Goal: Information Seeking & Learning: Learn about a topic

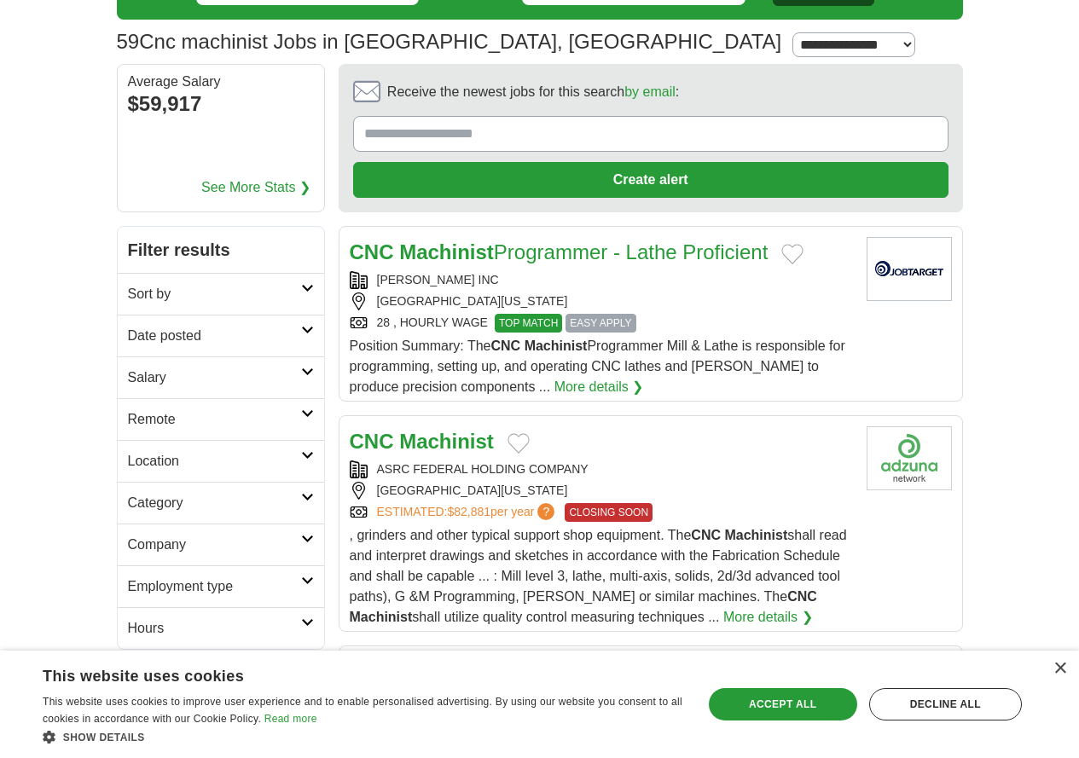
scroll to position [171, 0]
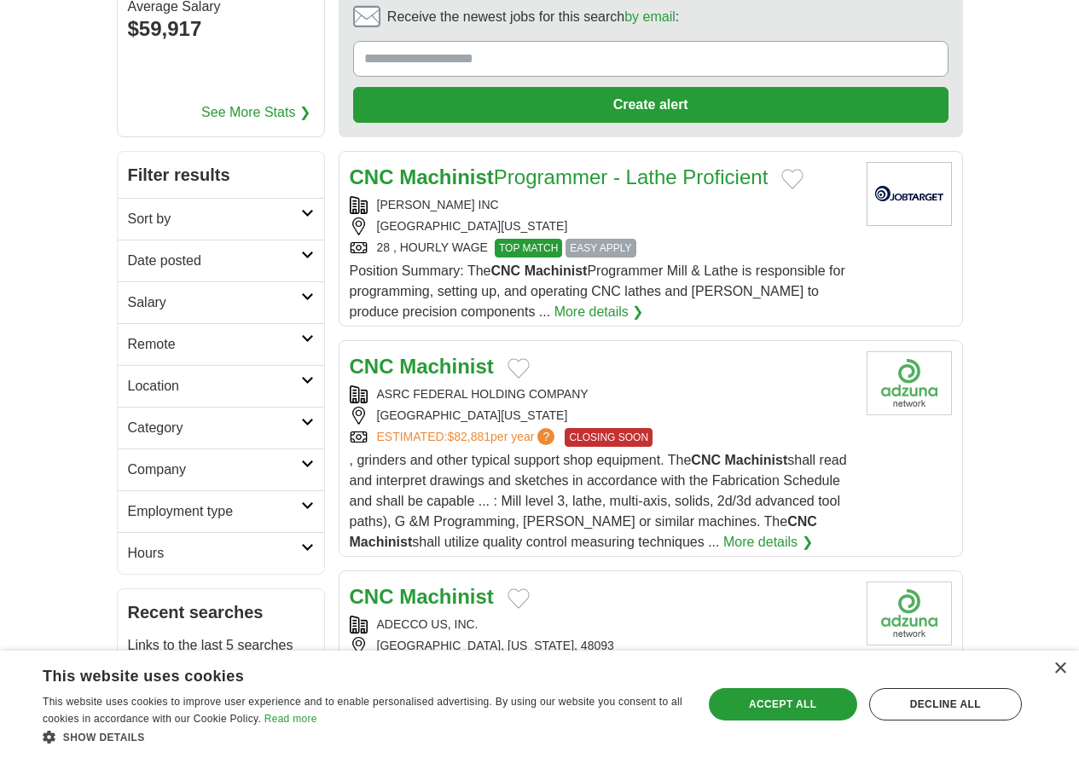
click at [412, 355] on strong "Machinist" at bounding box center [446, 366] width 95 height 23
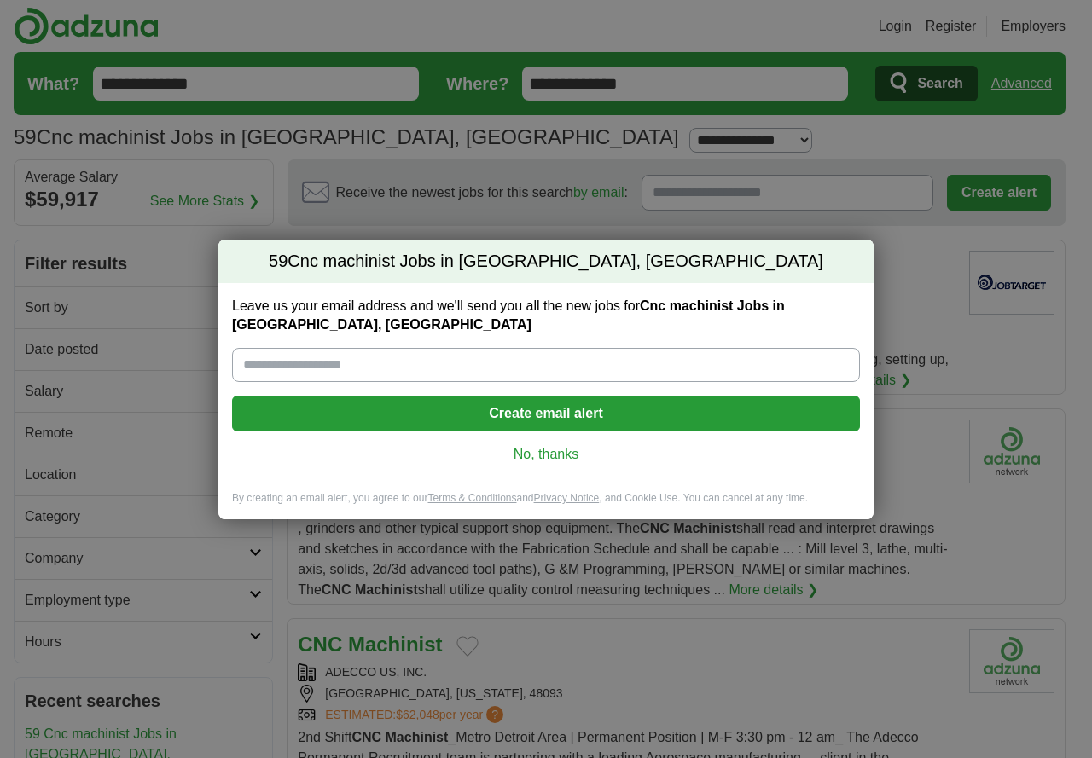
click at [791, 229] on div "59 Cnc machinist Jobs in [GEOGRAPHIC_DATA], [GEOGRAPHIC_DATA] Leave us your ema…" at bounding box center [545, 380] width 655 height 314
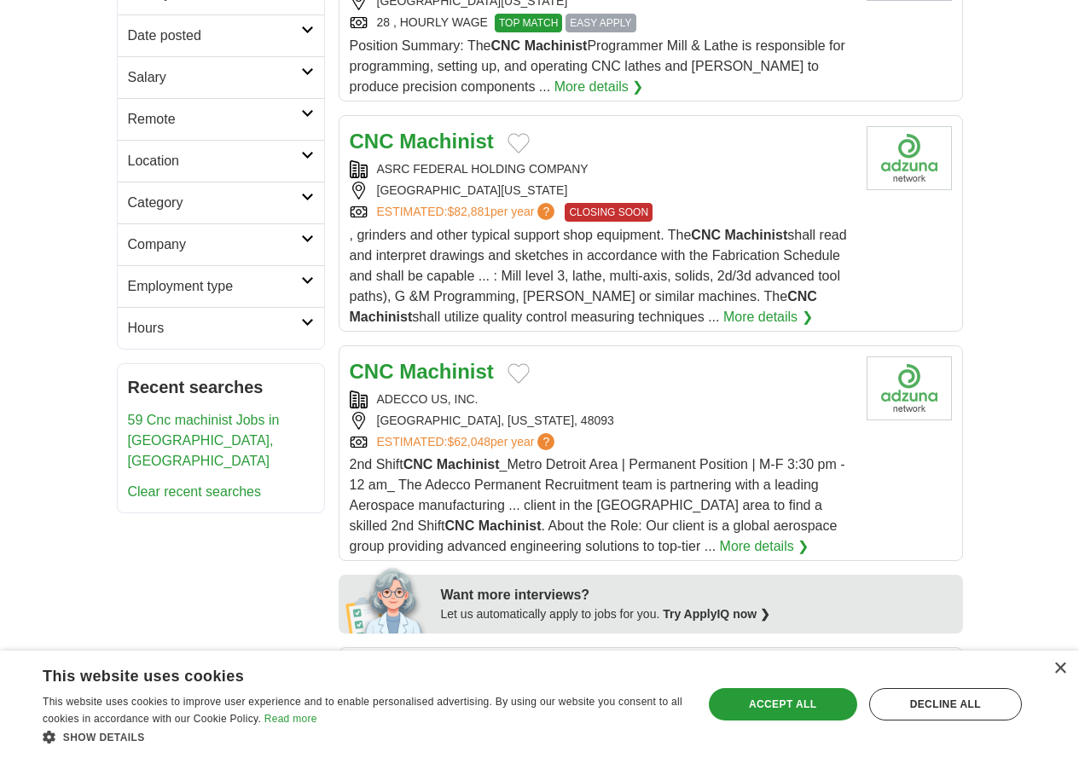
scroll to position [426, 0]
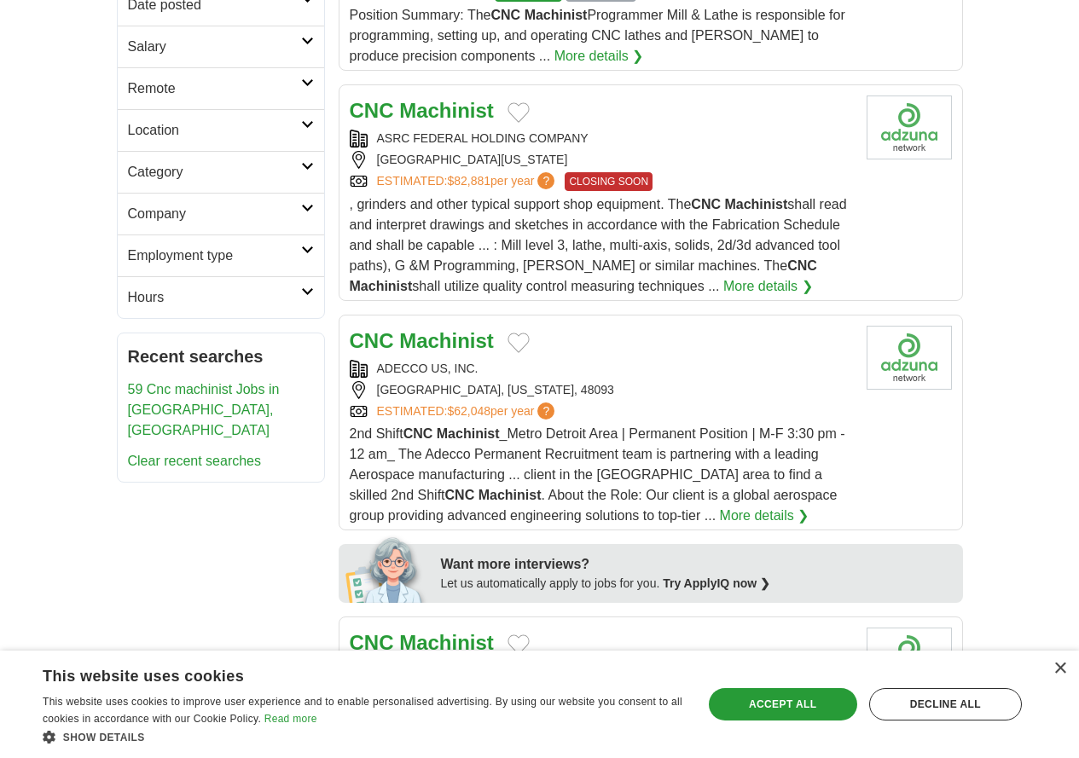
click at [720, 506] on link "More details ❯" at bounding box center [765, 516] width 90 height 20
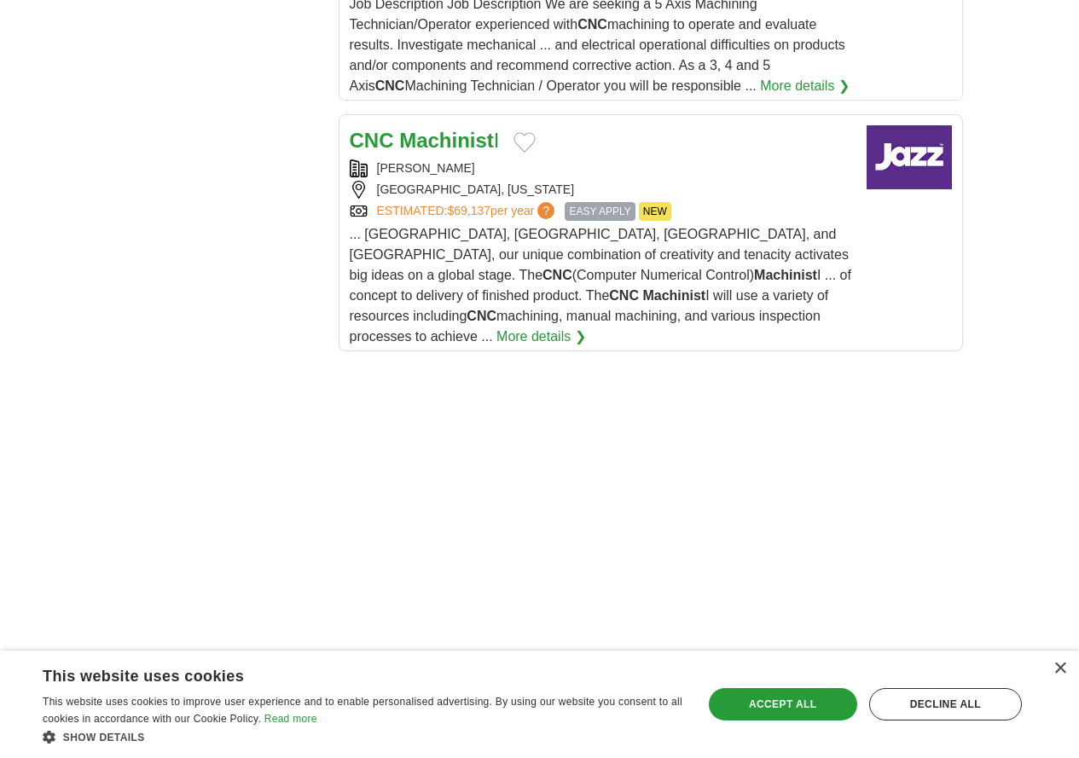
scroll to position [2558, 0]
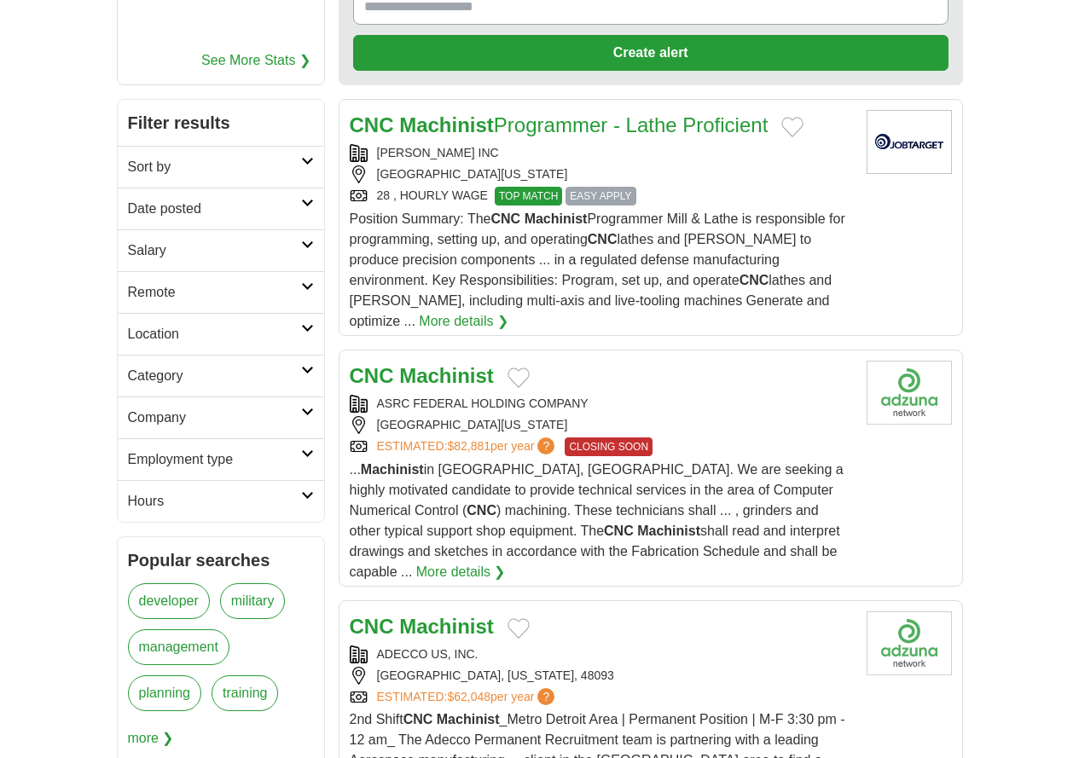
scroll to position [256, 0]
